Goal: Book appointment/travel/reservation

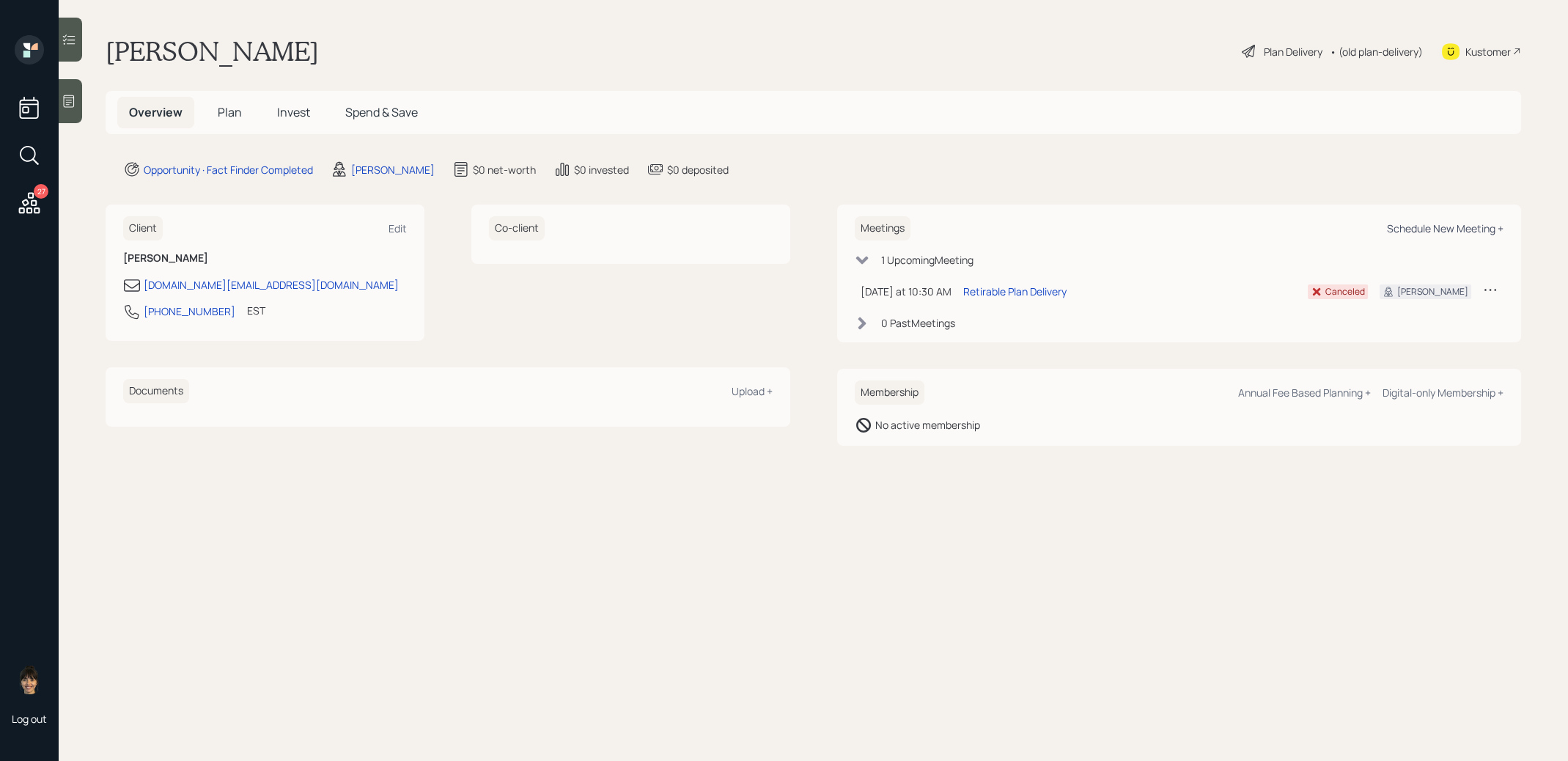
click at [1425, 228] on div "Schedule New Meeting +" at bounding box center [1446, 228] width 117 height 14
select select "8b79112e-3cfb-44f9-89e7-15267fe946c1"
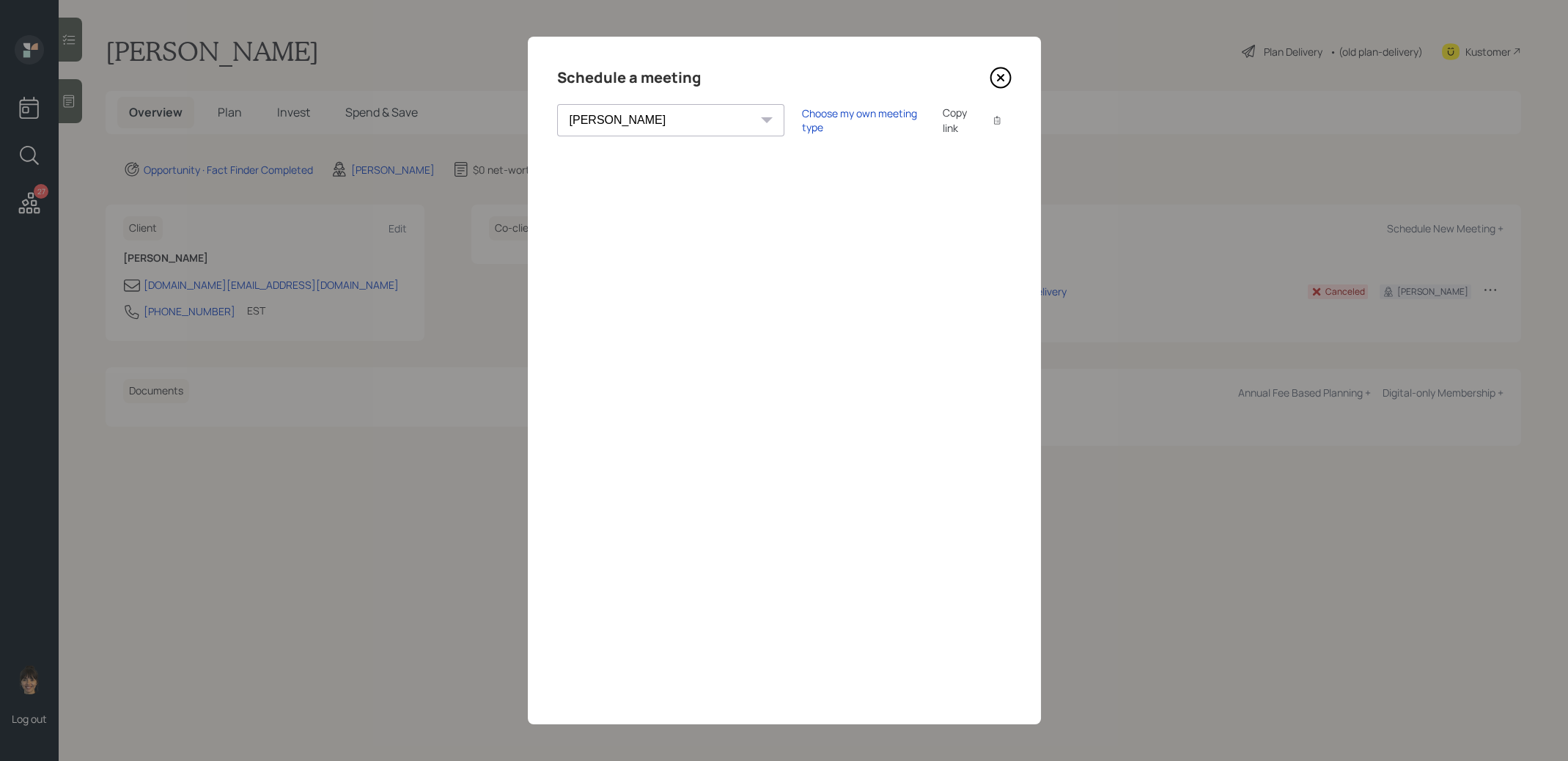
click at [943, 122] on div "Copy link" at bounding box center [960, 120] width 34 height 31
